Goal: Task Accomplishment & Management: Use online tool/utility

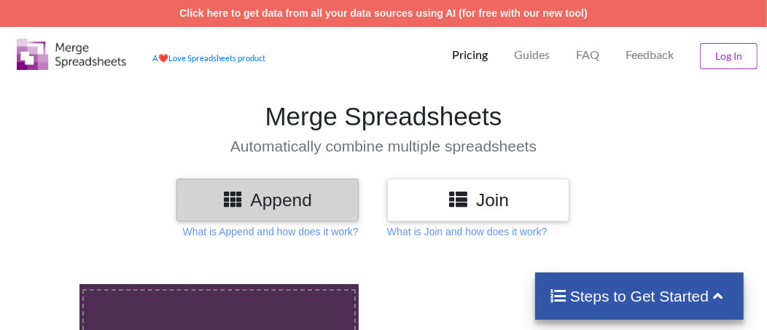
click at [98, 63] on img at bounding box center [71, 54] width 109 height 31
click at [63, 47] on img at bounding box center [71, 54] width 109 height 31
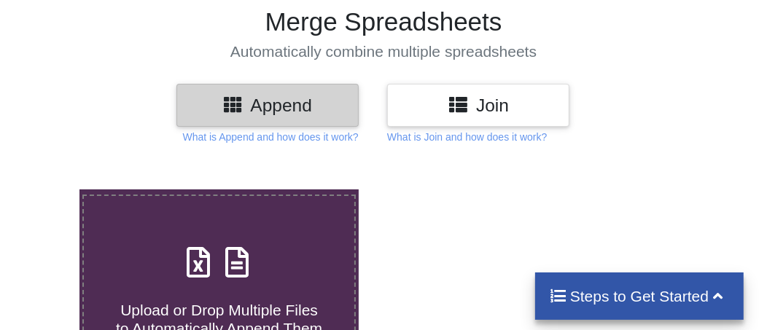
scroll to position [146, 0]
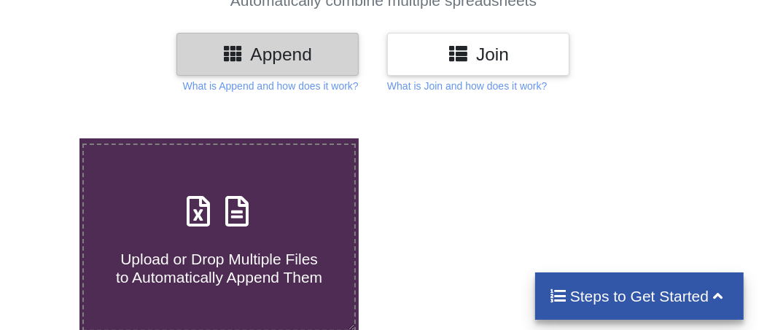
click at [595, 291] on h4 "Steps to Get Started" at bounding box center [640, 296] width 180 height 18
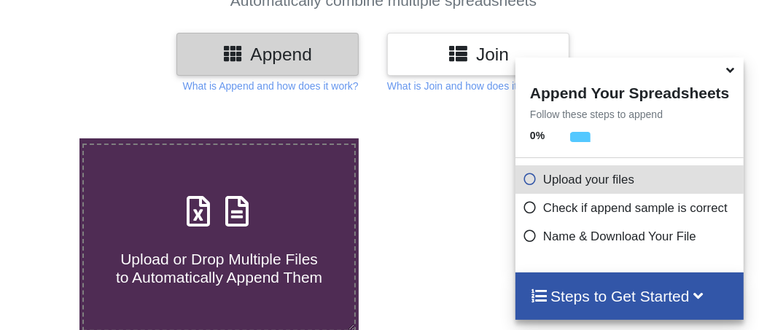
click at [525, 183] on icon at bounding box center [530, 177] width 15 height 12
click at [587, 300] on h4 "Steps to Get Started" at bounding box center [629, 296] width 199 height 18
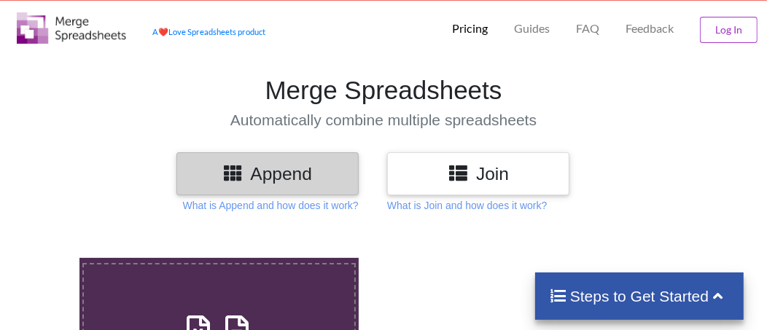
scroll to position [0, 0]
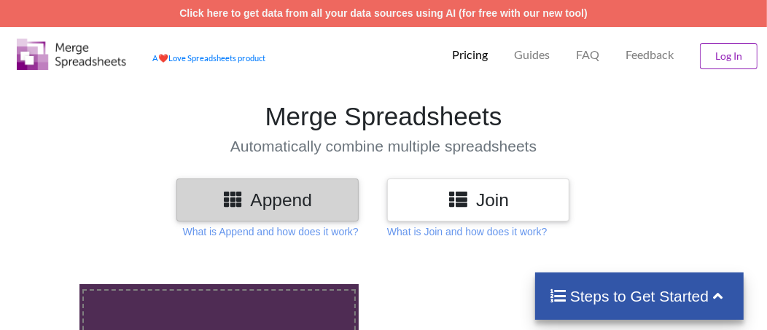
click at [720, 48] on button "Log In" at bounding box center [729, 56] width 58 height 26
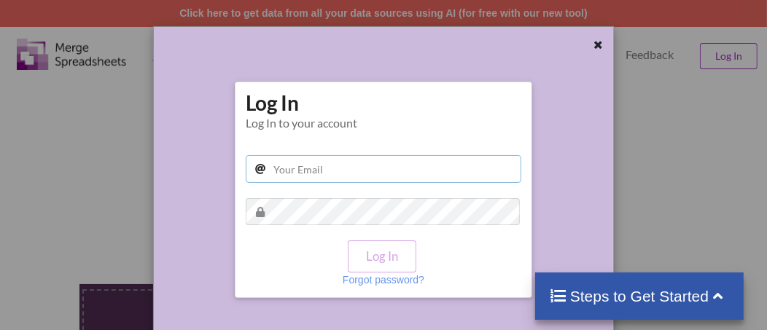
click at [284, 168] on input "text" at bounding box center [384, 169] width 276 height 28
type input "[EMAIL_ADDRESS][DOMAIN_NAME]"
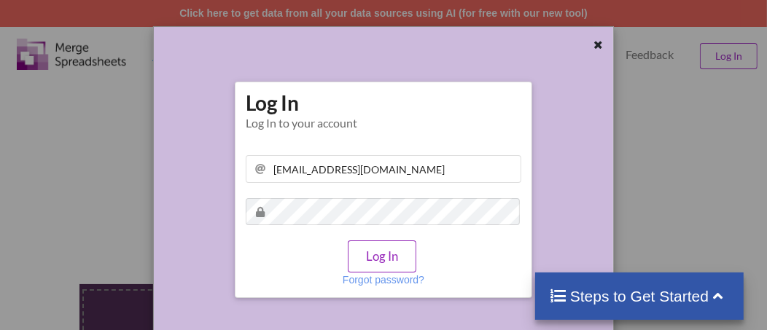
click at [378, 252] on button "Log In" at bounding box center [382, 256] width 69 height 31
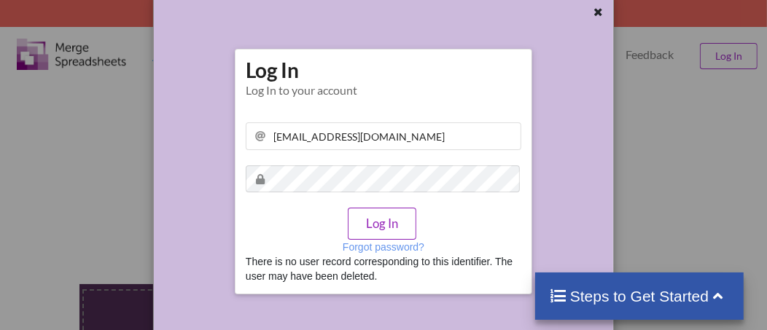
scroll to position [47, 0]
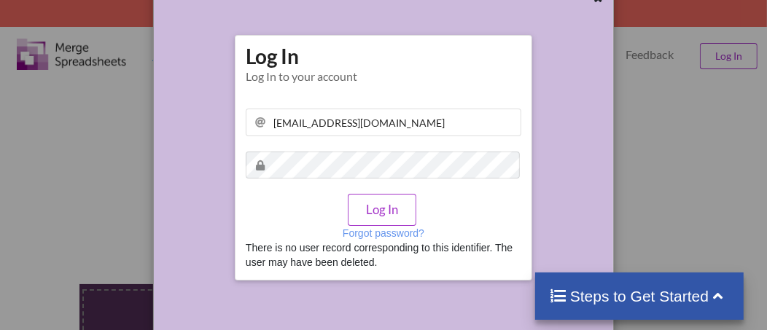
click at [548, 104] on div at bounding box center [574, 164] width 77 height 311
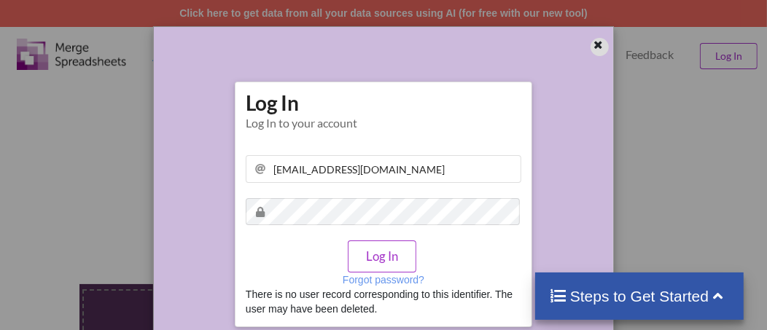
click at [592, 44] on icon at bounding box center [598, 43] width 12 height 10
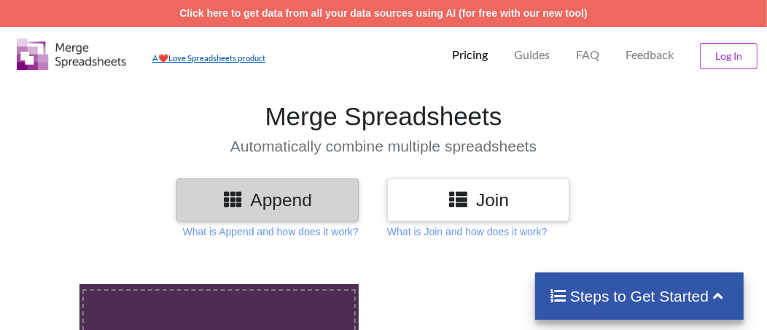
click at [184, 56] on link "A ❤️ Love Spreadsheets product" at bounding box center [208, 57] width 113 height 9
